Goal: Task Accomplishment & Management: Understand process/instructions

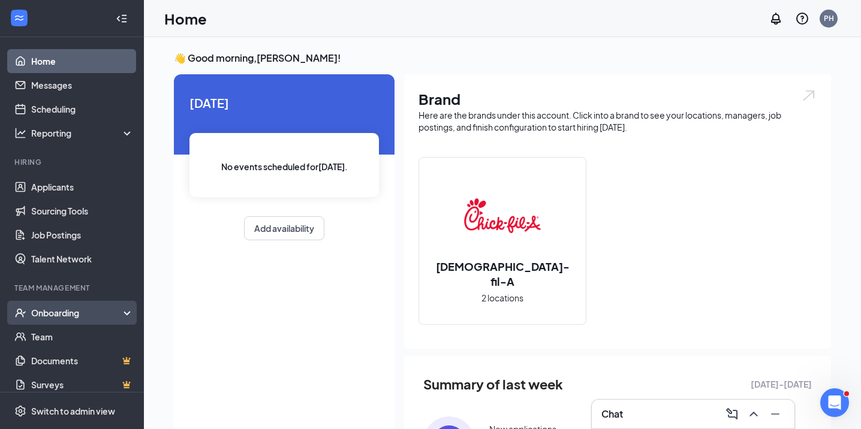
click at [119, 320] on div "Onboarding" at bounding box center [72, 313] width 144 height 24
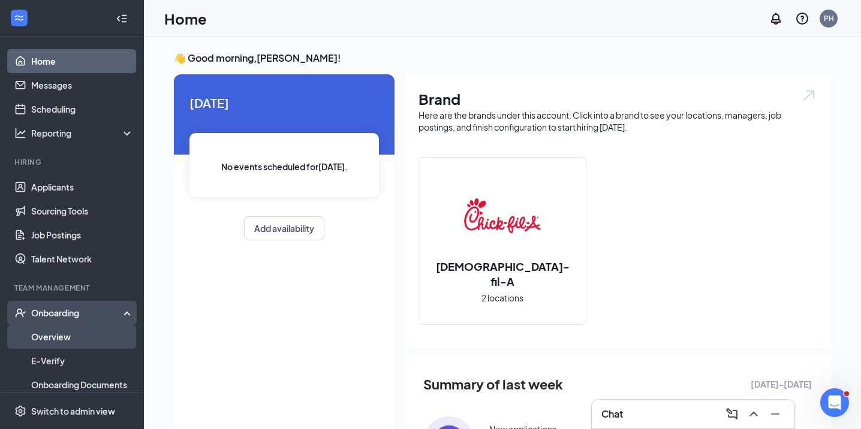
click at [107, 336] on link "Overview" at bounding box center [82, 337] width 102 height 24
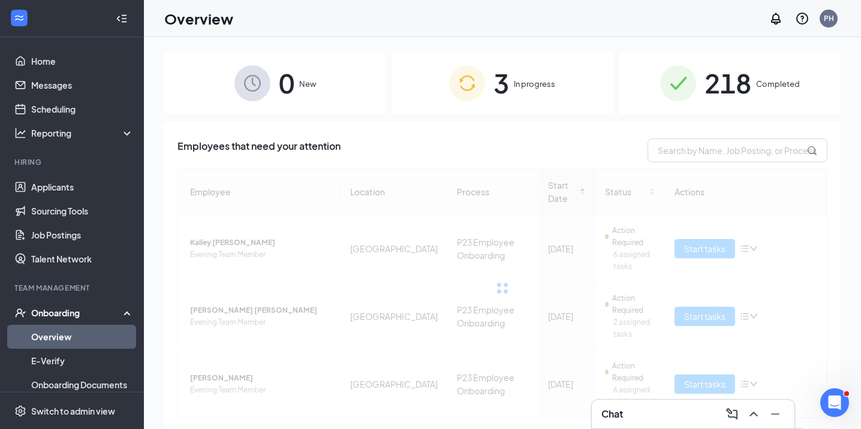
click at [541, 83] on span "In progress" at bounding box center [534, 84] width 41 height 12
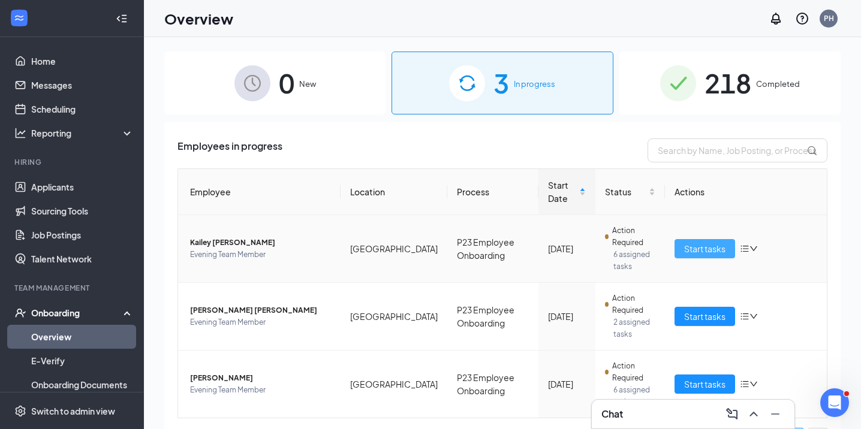
click at [686, 251] on span "Start tasks" at bounding box center [704, 248] width 41 height 13
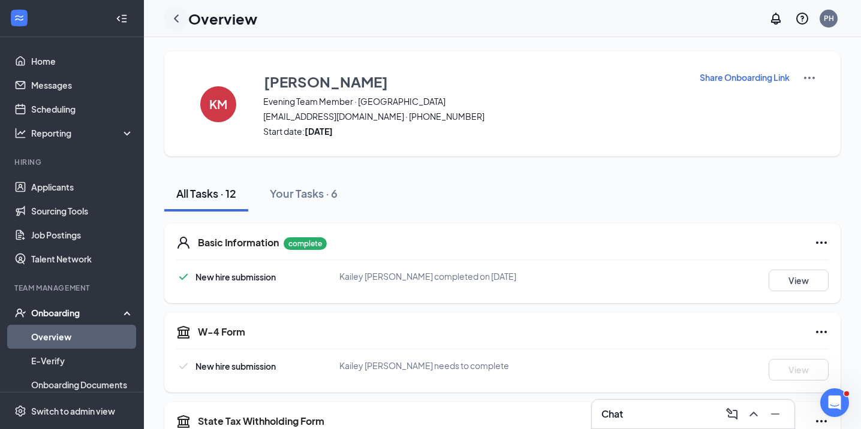
click at [177, 16] on icon "ChevronLeft" at bounding box center [176, 18] width 5 height 8
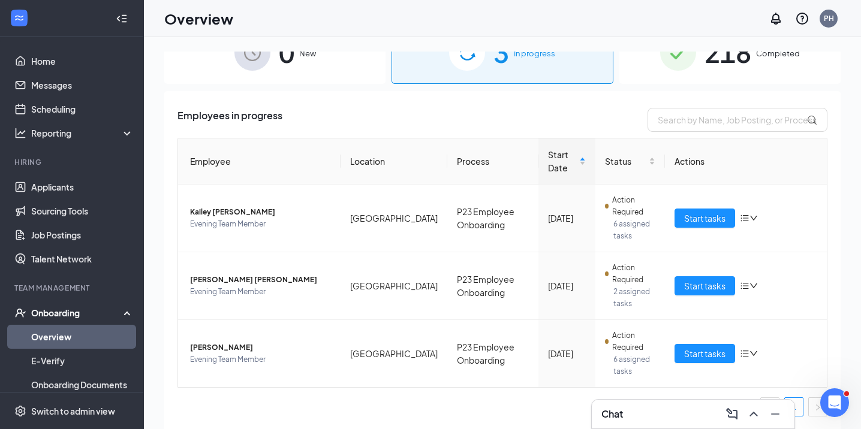
scroll to position [31, 0]
click at [695, 355] on span "Start tasks" at bounding box center [704, 353] width 41 height 13
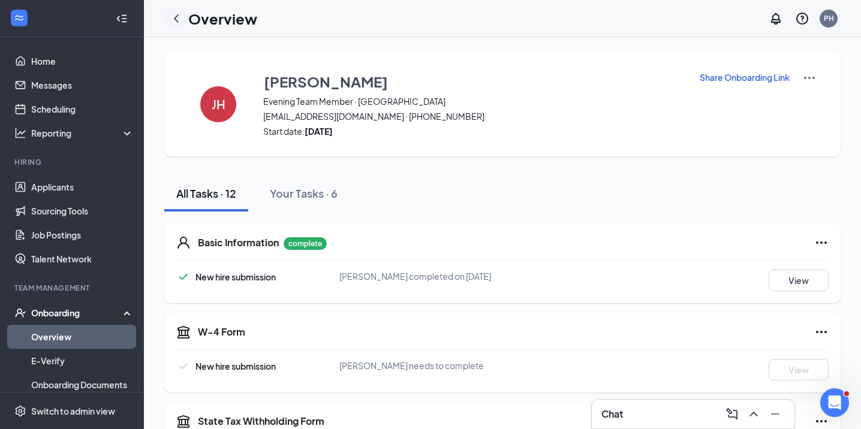
click at [180, 20] on icon "ChevronLeft" at bounding box center [176, 18] width 14 height 14
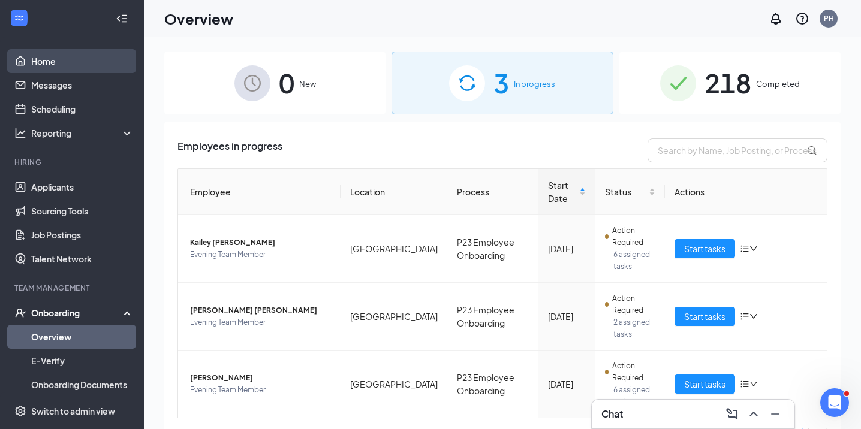
click at [61, 56] on link "Home" at bounding box center [82, 61] width 102 height 24
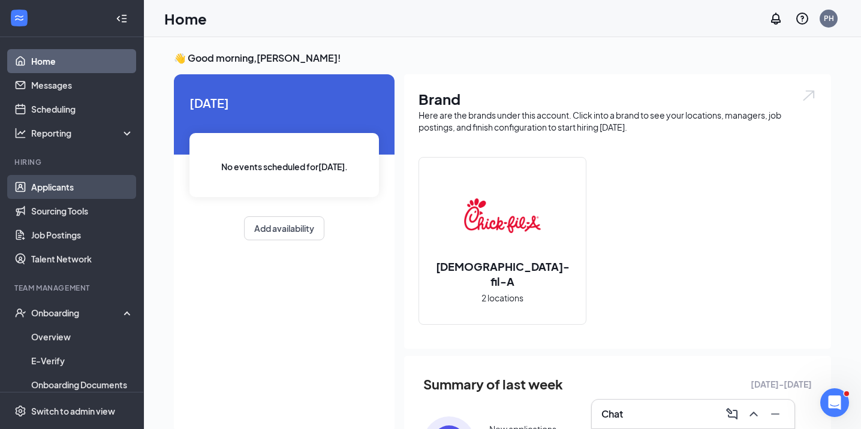
click at [41, 180] on link "Applicants" at bounding box center [82, 187] width 102 height 24
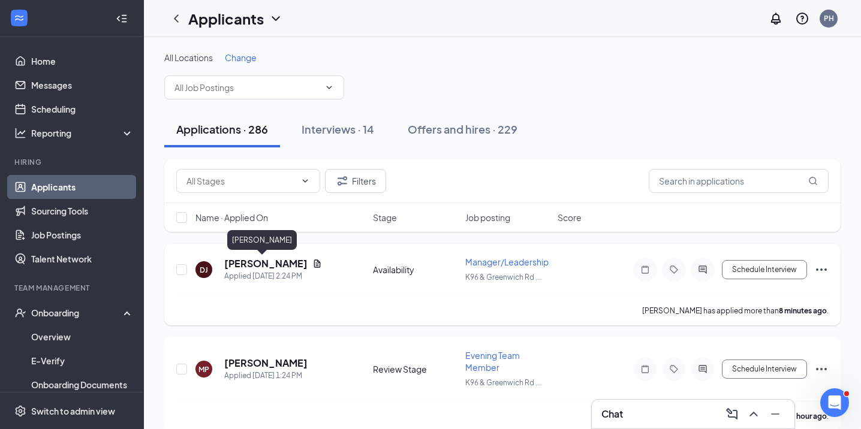
click at [267, 266] on h5 "[PERSON_NAME]" at bounding box center [265, 263] width 83 height 13
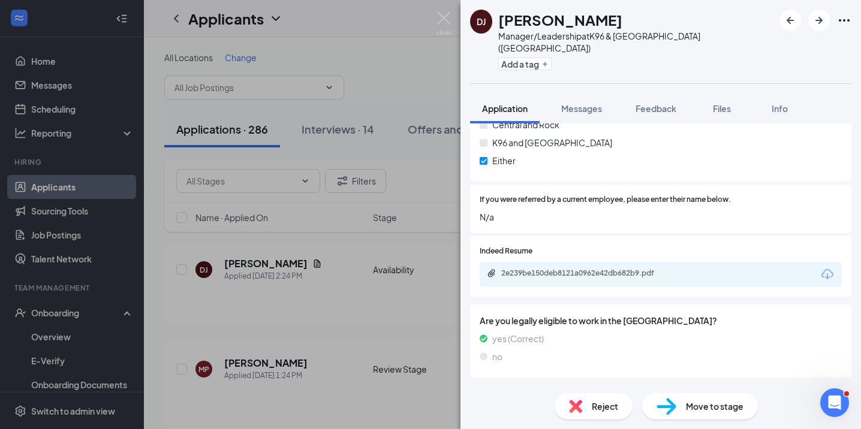
scroll to position [933, 0]
click at [641, 269] on div "2e239be150deb8121a0962e42db682b9.pdf" at bounding box center [585, 274] width 168 height 10
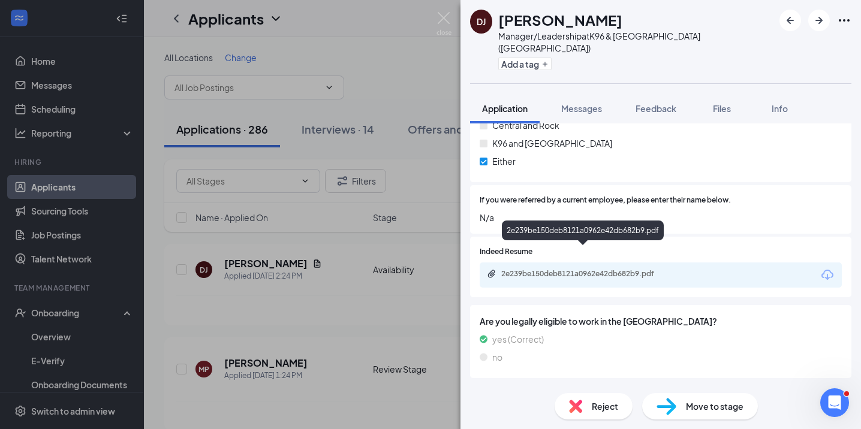
scroll to position [928, 0]
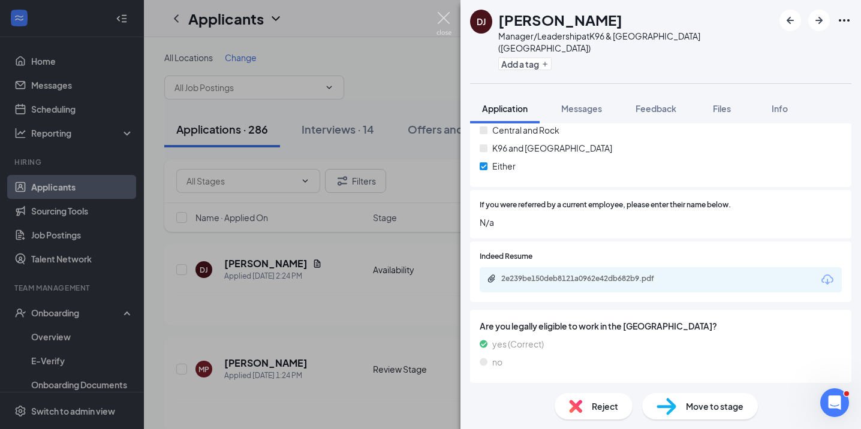
click at [446, 17] on img at bounding box center [443, 23] width 15 height 23
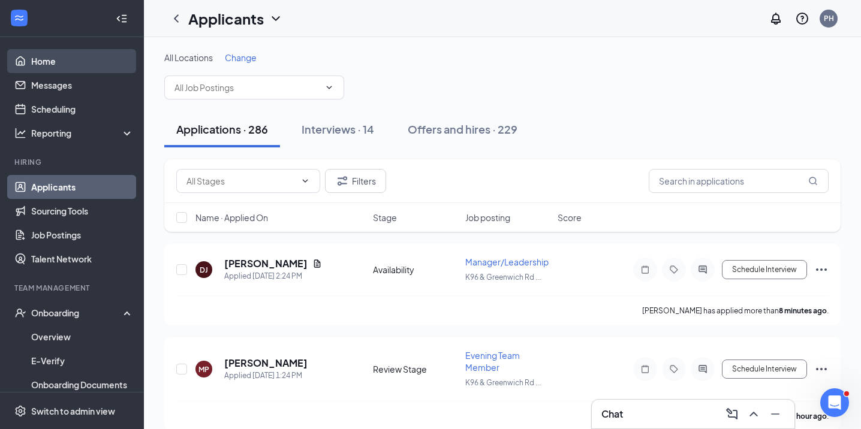
click at [86, 64] on link "Home" at bounding box center [82, 61] width 102 height 24
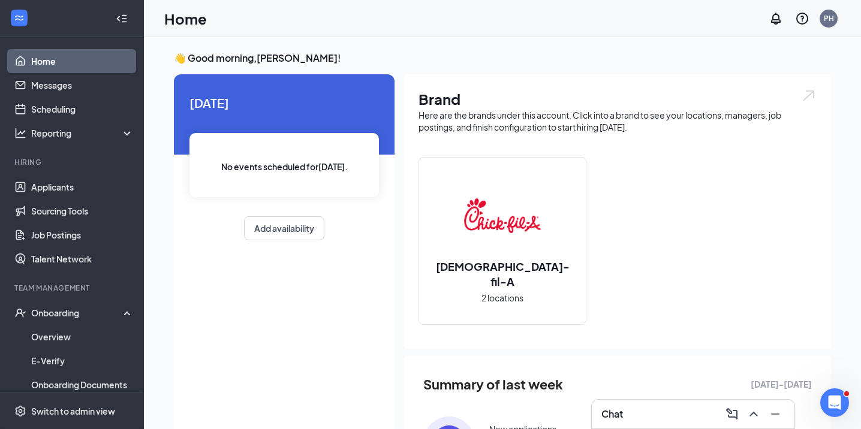
click at [471, 75] on div "Brand Here are the brands under this account. Click into a brand to see your lo…" at bounding box center [617, 211] width 427 height 274
click at [64, 189] on link "Applicants" at bounding box center [82, 187] width 102 height 24
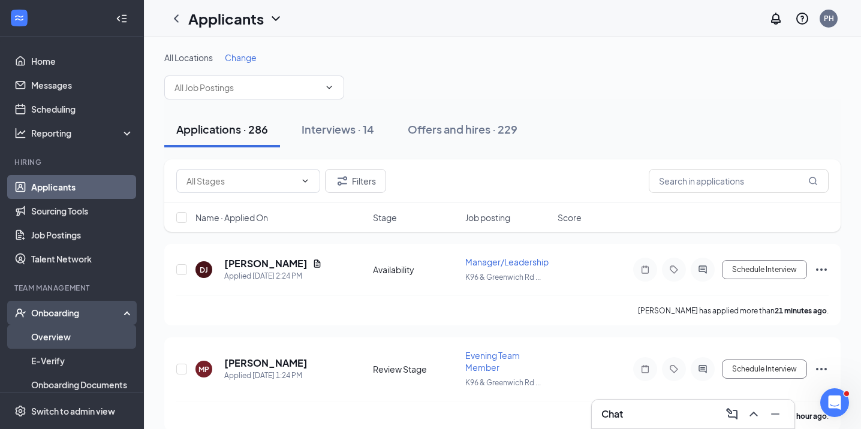
click at [77, 337] on link "Overview" at bounding box center [82, 337] width 102 height 24
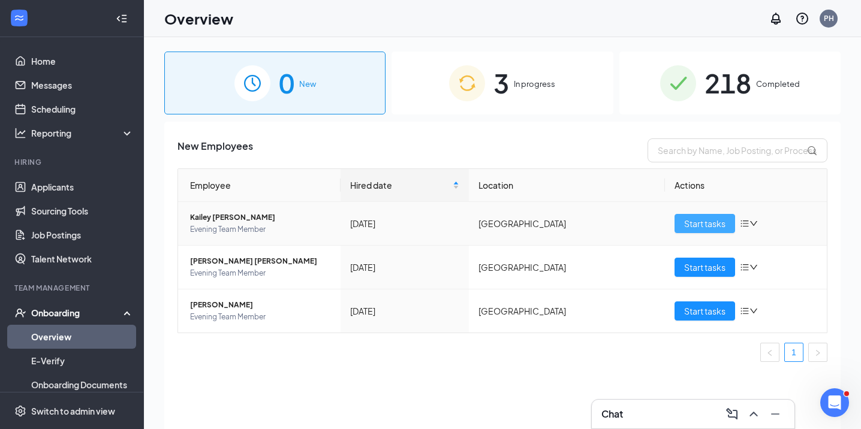
click at [716, 229] on span "Start tasks" at bounding box center [704, 223] width 41 height 13
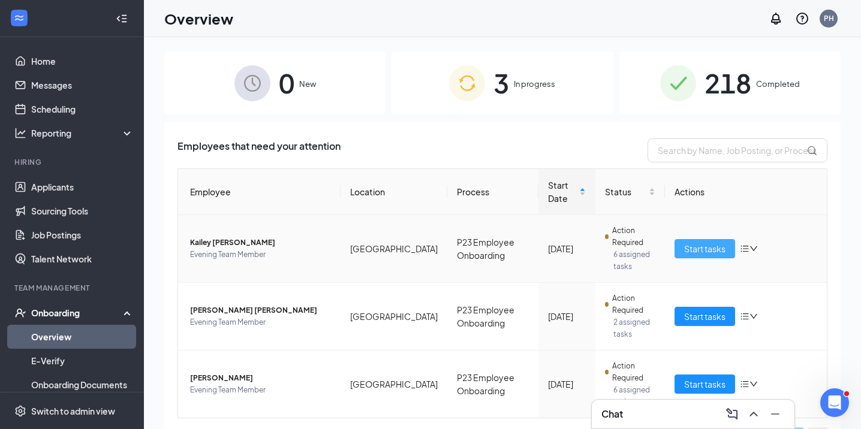
click at [694, 245] on span "Start tasks" at bounding box center [704, 248] width 41 height 13
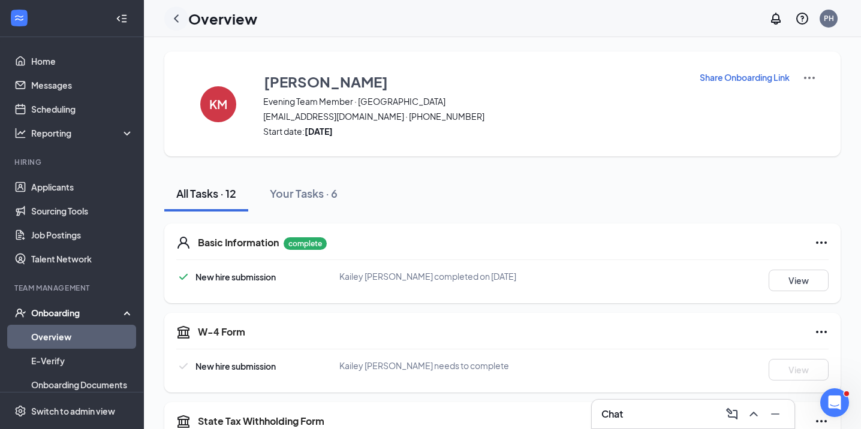
click at [179, 16] on icon "ChevronLeft" at bounding box center [176, 18] width 14 height 14
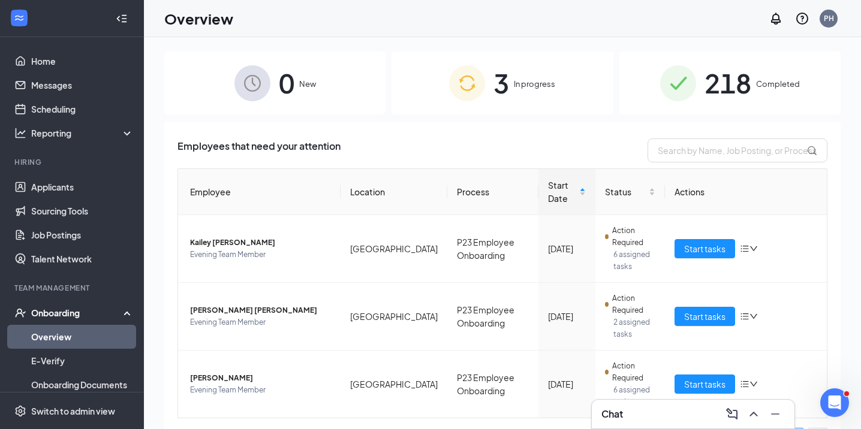
scroll to position [19, 0]
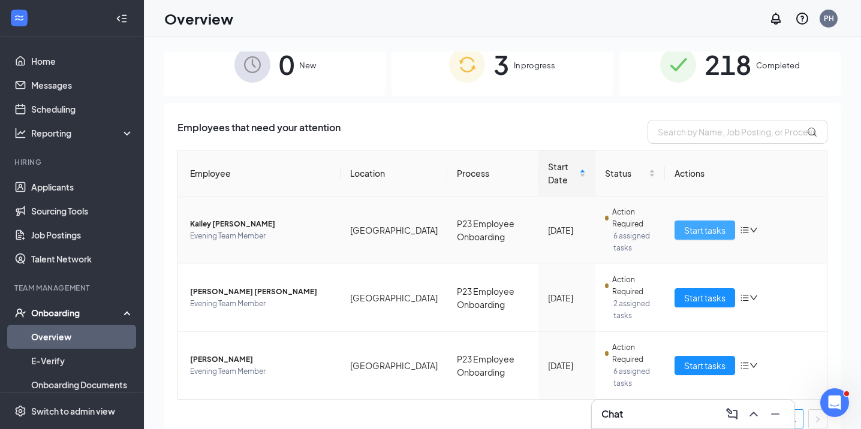
click at [692, 229] on span "Start tasks" at bounding box center [704, 230] width 41 height 13
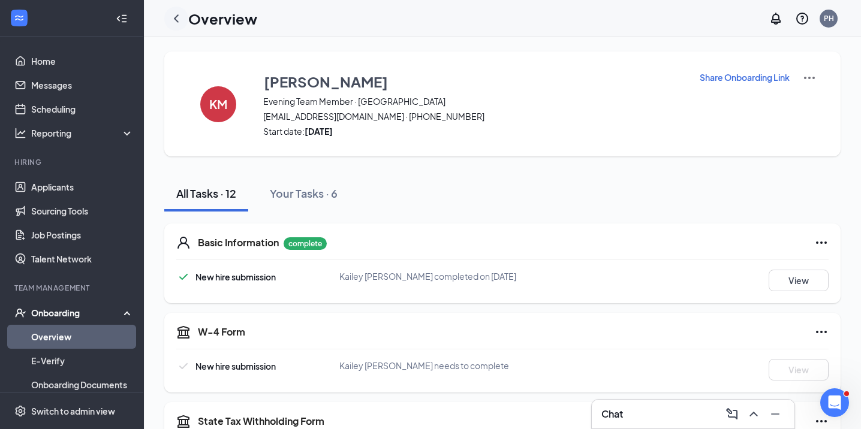
click at [178, 17] on icon "ChevronLeft" at bounding box center [176, 18] width 14 height 14
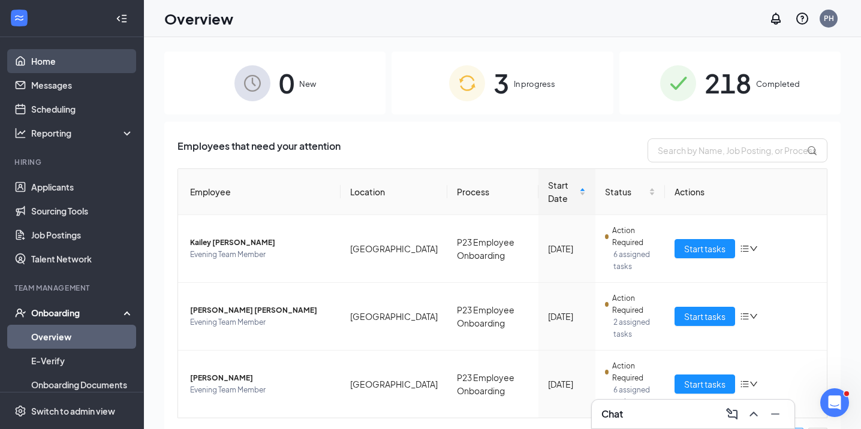
click at [75, 70] on link "Home" at bounding box center [82, 61] width 102 height 24
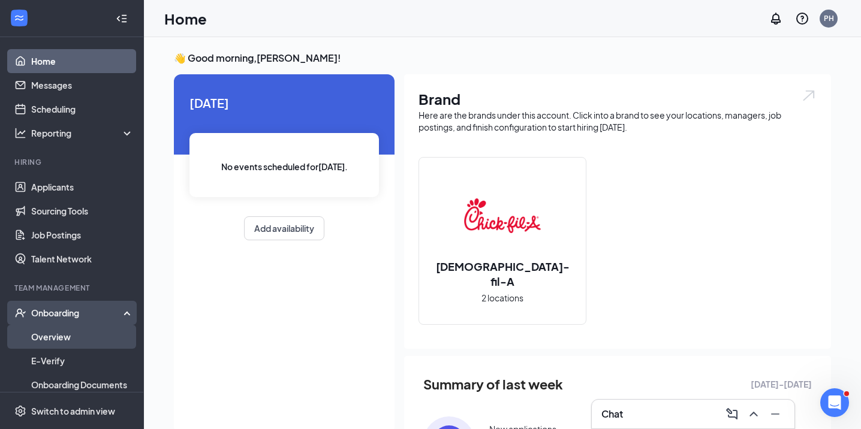
click at [92, 340] on link "Overview" at bounding box center [82, 337] width 102 height 24
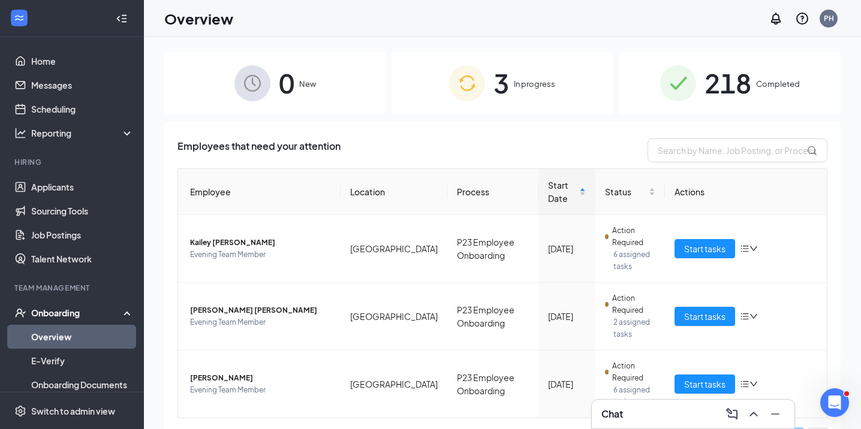
click at [404, 145] on div "Employees that need your attention" at bounding box center [502, 150] width 650 height 24
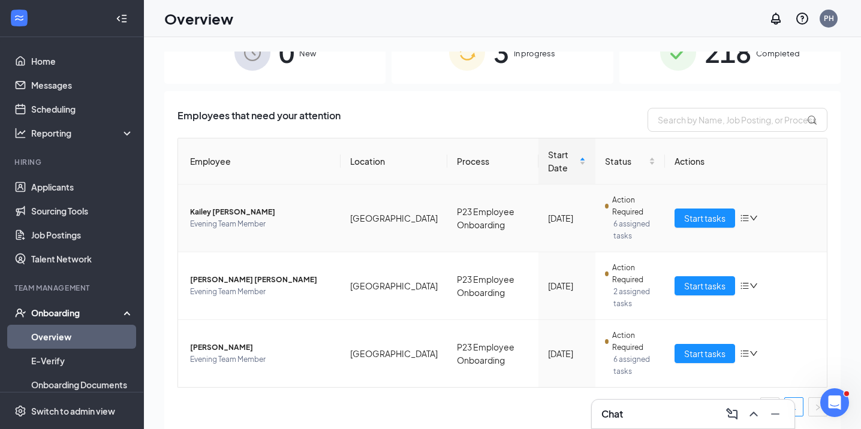
scroll to position [31, 0]
click at [415, 102] on div "Employees that need your attention Employee Location Process Start Date Status …" at bounding box center [502, 275] width 676 height 368
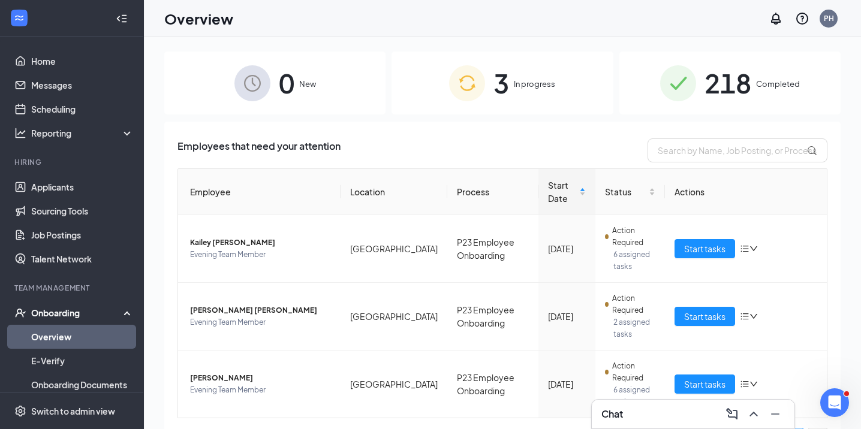
scroll to position [0, 0]
click at [709, 253] on span "Start tasks" at bounding box center [704, 248] width 41 height 13
